Goal: Transaction & Acquisition: Obtain resource

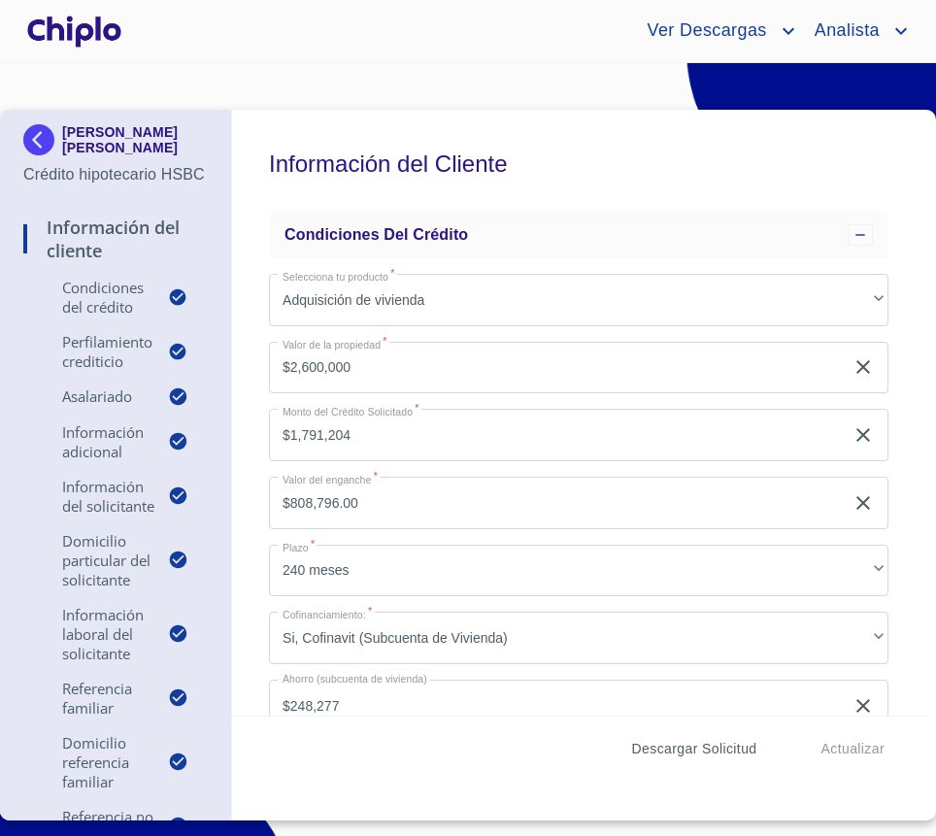
click at [685, 756] on span "Descargar Solicitud" at bounding box center [694, 749] width 125 height 24
click at [722, 745] on span "Descargar Solicitud" at bounding box center [694, 749] width 125 height 24
click at [694, 752] on span "Descargar Solicitud" at bounding box center [694, 749] width 125 height 24
